Goal: Transaction & Acquisition: Purchase product/service

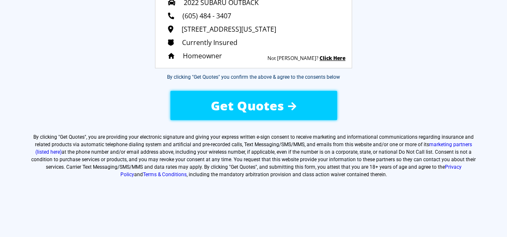
scroll to position [125, 0]
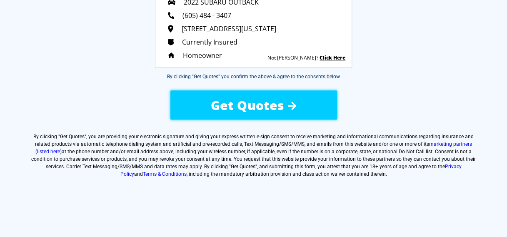
click at [254, 105] on span "Get Quotes" at bounding box center [247, 105] width 73 height 17
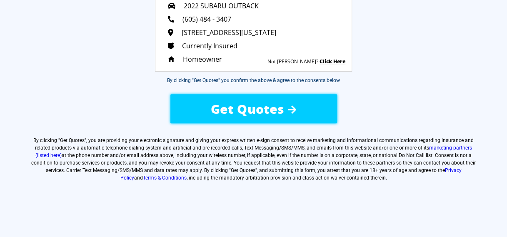
scroll to position [120, 0]
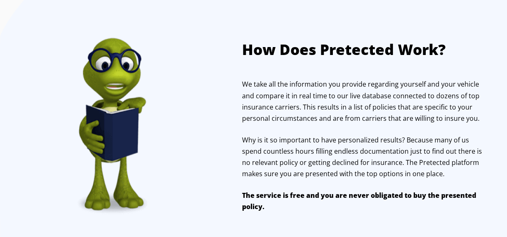
scroll to position [666, 0]
